Goal: Find specific fact: Find specific fact

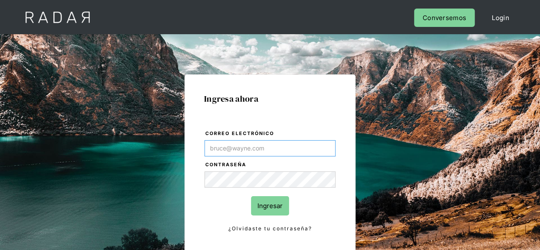
type input "[PERSON_NAME][EMAIL_ADDRESS][PERSON_NAME][DOMAIN_NAME]"
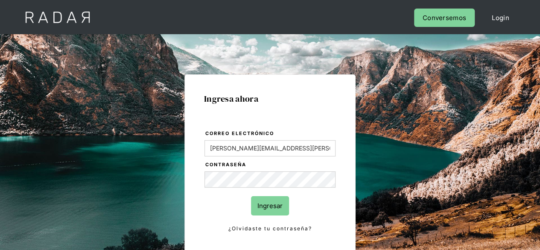
click at [263, 205] on input "Ingresar" at bounding box center [270, 205] width 38 height 19
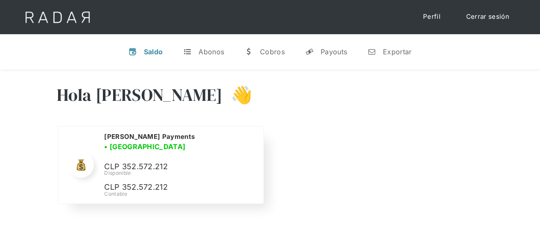
click at [134, 161] on p "CLP 352.572.212" at bounding box center [168, 167] width 128 height 12
copy p "352.572.212"
